Goal: Task Accomplishment & Management: Complete application form

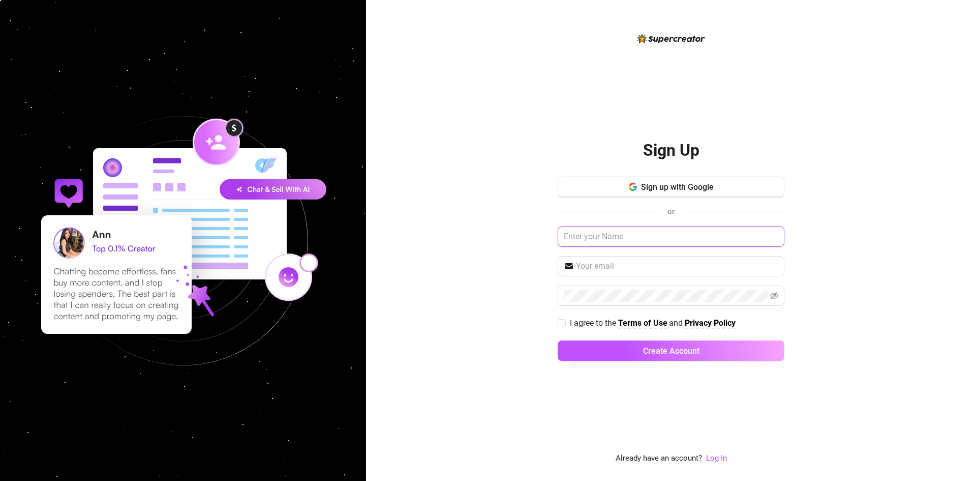
click at [635, 229] on input "text" at bounding box center [671, 236] width 227 height 20
type input "[PERSON_NAME]"
click at [644, 276] on span at bounding box center [671, 266] width 227 height 20
click at [637, 270] on input "text" at bounding box center [677, 266] width 202 height 12
type input "[EMAIL_ADDRESS][DOMAIN_NAME]"
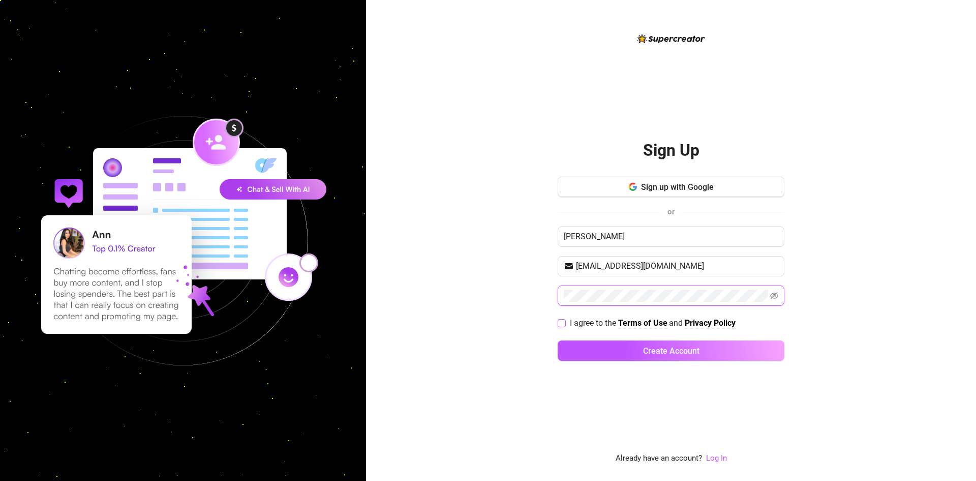
click at [558, 340] on button "Create Account" at bounding box center [671, 350] width 227 height 20
click at [780, 293] on span at bounding box center [671, 294] width 227 height 20
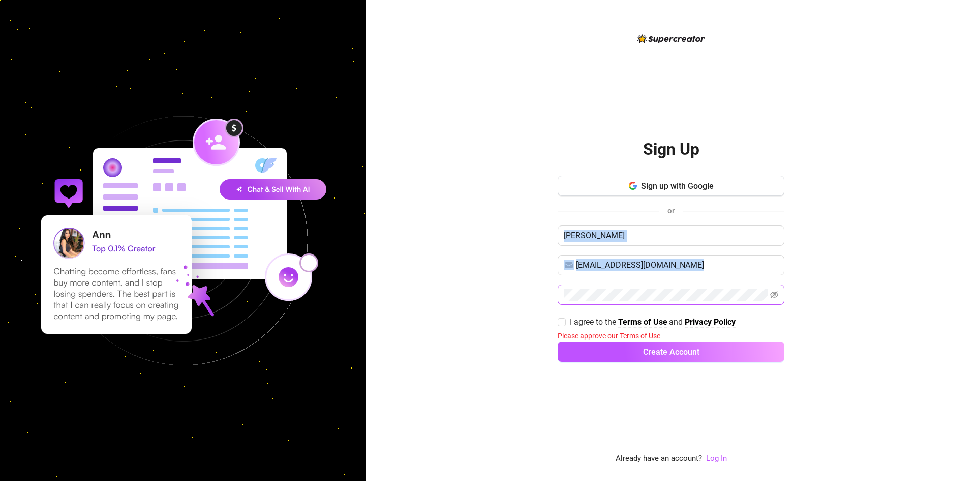
click at [780, 293] on span at bounding box center [671, 294] width 227 height 20
click at [778, 293] on icon "eye-invisible" at bounding box center [775, 294] width 8 height 8
click at [569, 318] on span "I agree to the Terms of Use and Privacy Policy" at bounding box center [653, 321] width 174 height 13
click at [565, 318] on input "I agree to the Terms of Use and Privacy Policy" at bounding box center [561, 321] width 7 height 7
checkbox input "true"
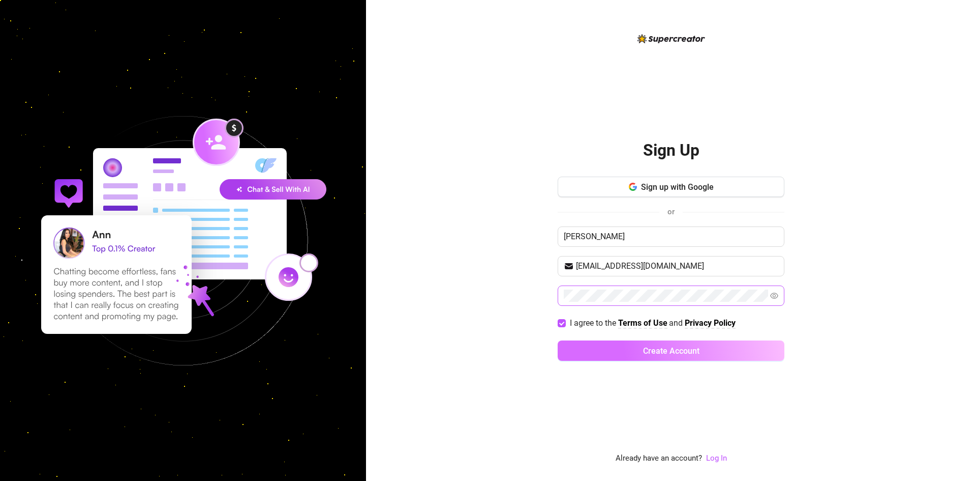
click at [665, 344] on button "Create Account" at bounding box center [671, 350] width 227 height 20
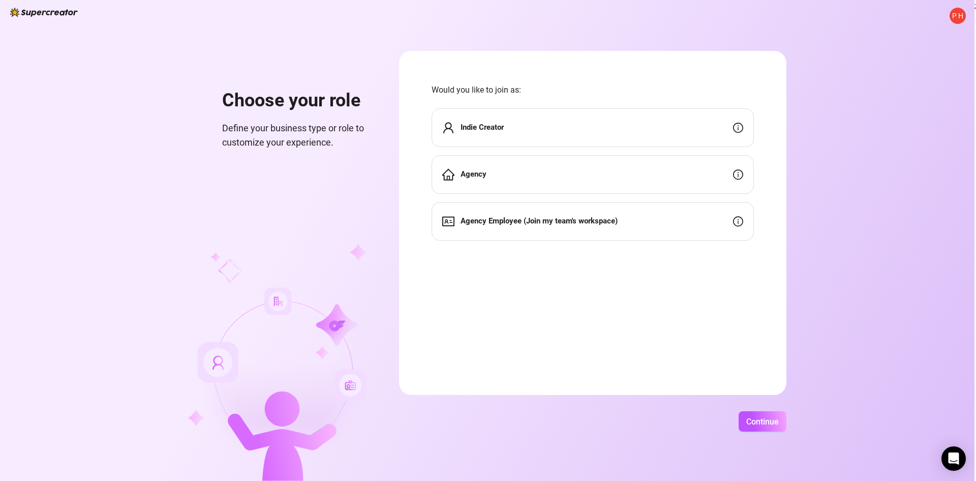
click at [564, 141] on div "Indie Creator" at bounding box center [593, 127] width 322 height 39
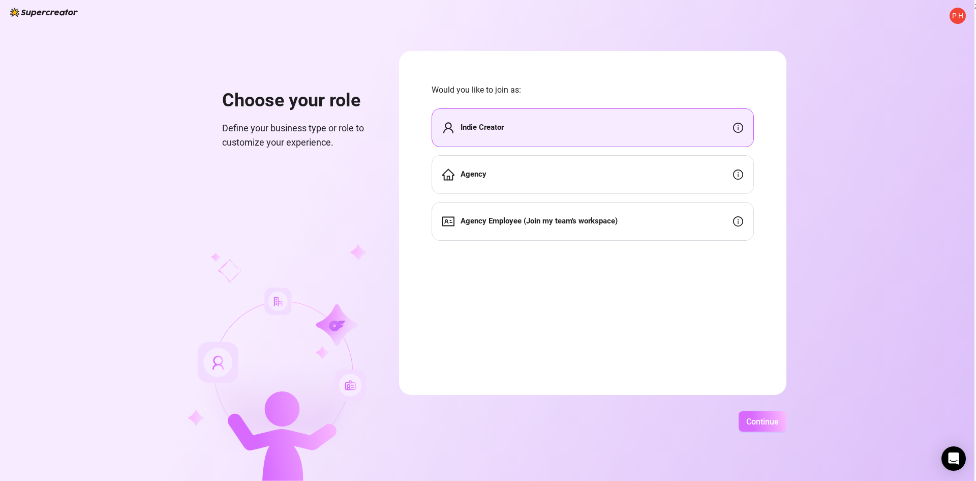
click at [759, 416] on button "Continue" at bounding box center [763, 421] width 48 height 20
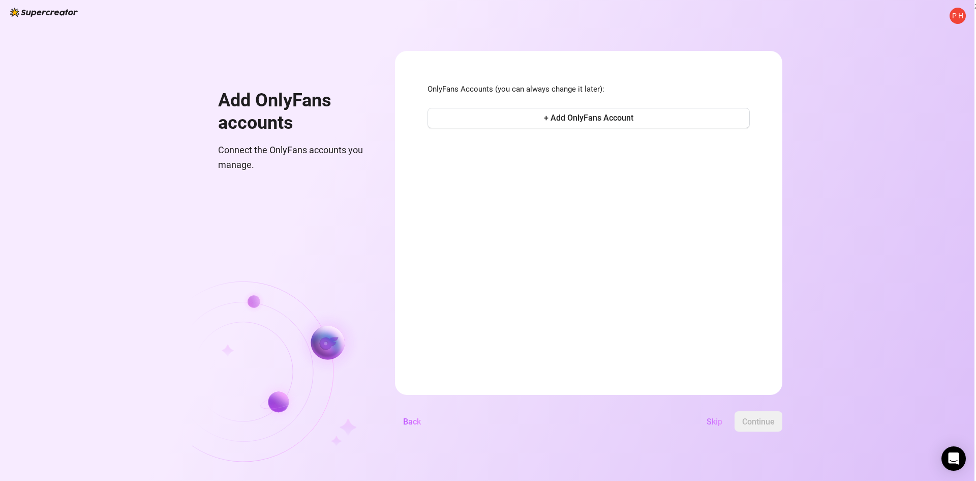
click at [712, 427] on button "Skip" at bounding box center [715, 421] width 32 height 20
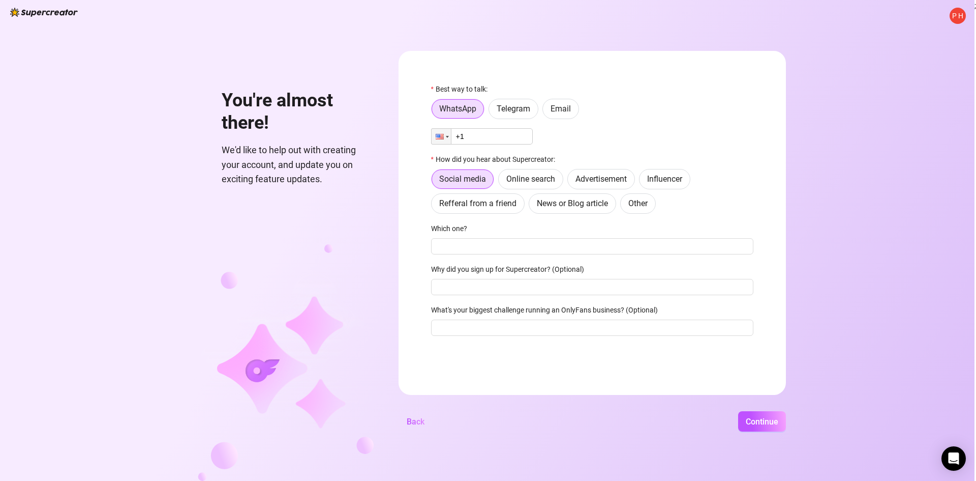
click at [486, 133] on input "+1" at bounding box center [482, 136] width 102 height 16
click at [504, 113] on span "Telegram" at bounding box center [514, 109] width 34 height 10
click at [492, 111] on input "Telegram" at bounding box center [492, 111] width 0 height 0
click at [478, 110] on label "WhatsApp" at bounding box center [457, 109] width 53 height 20
click at [434, 111] on input "WhatsApp" at bounding box center [434, 111] width 0 height 0
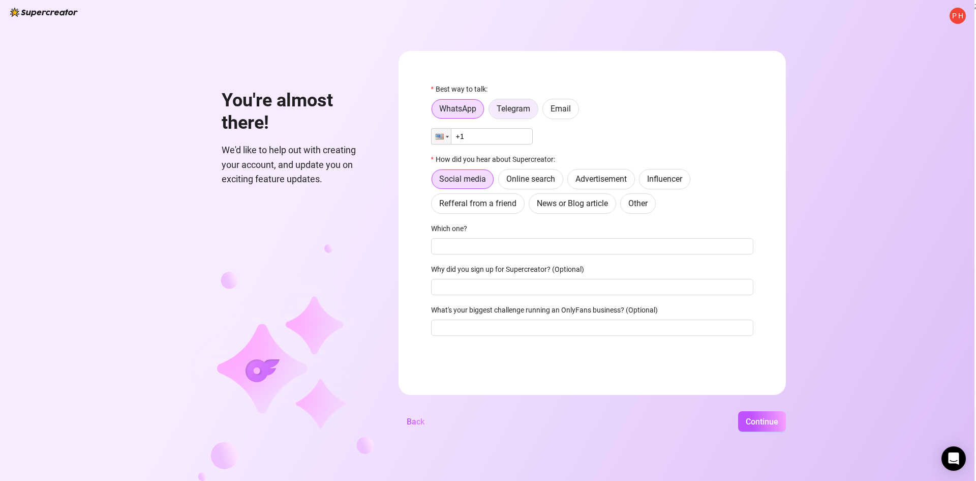
click at [510, 108] on span "Telegram" at bounding box center [514, 109] width 34 height 10
click at [492, 111] on input "Telegram" at bounding box center [492, 111] width 0 height 0
click at [544, 105] on label "Email" at bounding box center [561, 109] width 37 height 20
click at [546, 111] on input "Email" at bounding box center [546, 111] width 0 height 0
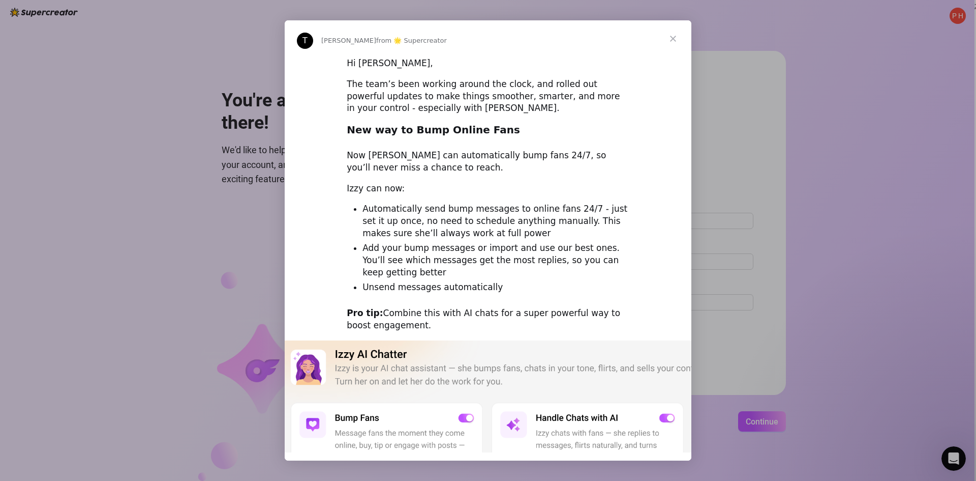
click at [672, 33] on span "Close" at bounding box center [673, 38] width 37 height 37
